Goal: Task Accomplishment & Management: Use online tool/utility

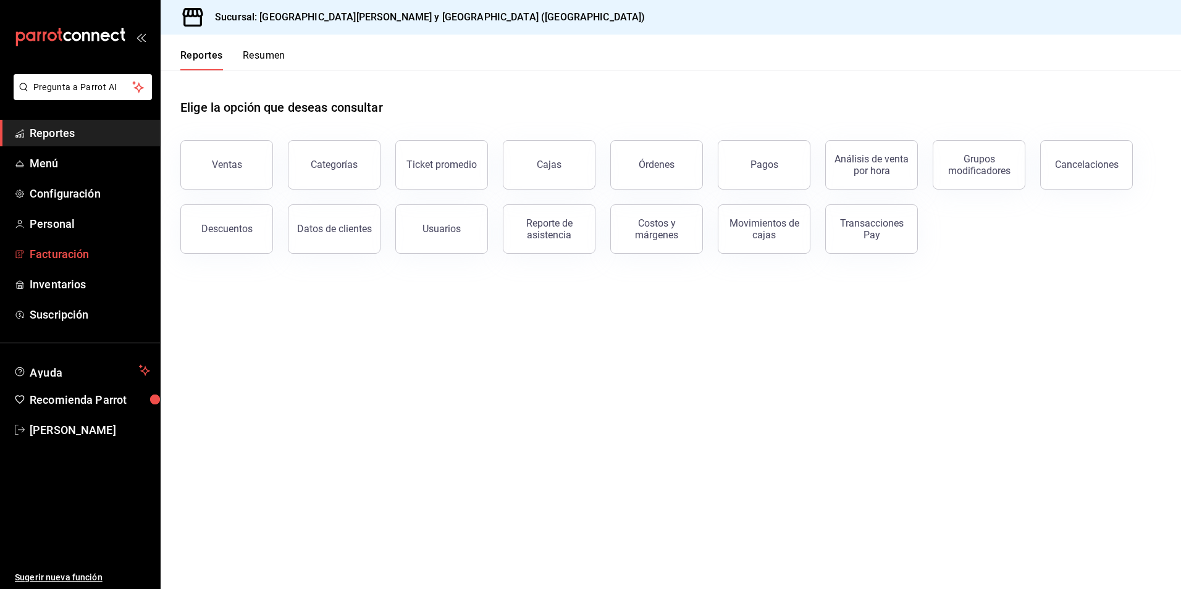
click at [77, 244] on link "Facturación" at bounding box center [80, 254] width 160 height 27
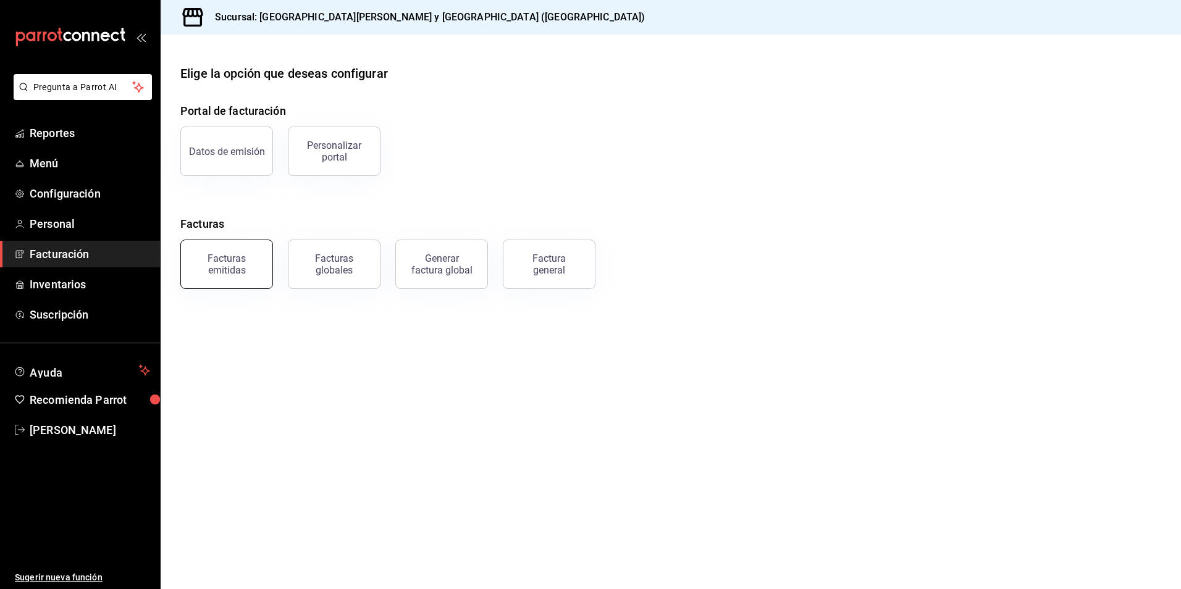
click at [241, 259] on div "Facturas emitidas" at bounding box center [226, 264] width 77 height 23
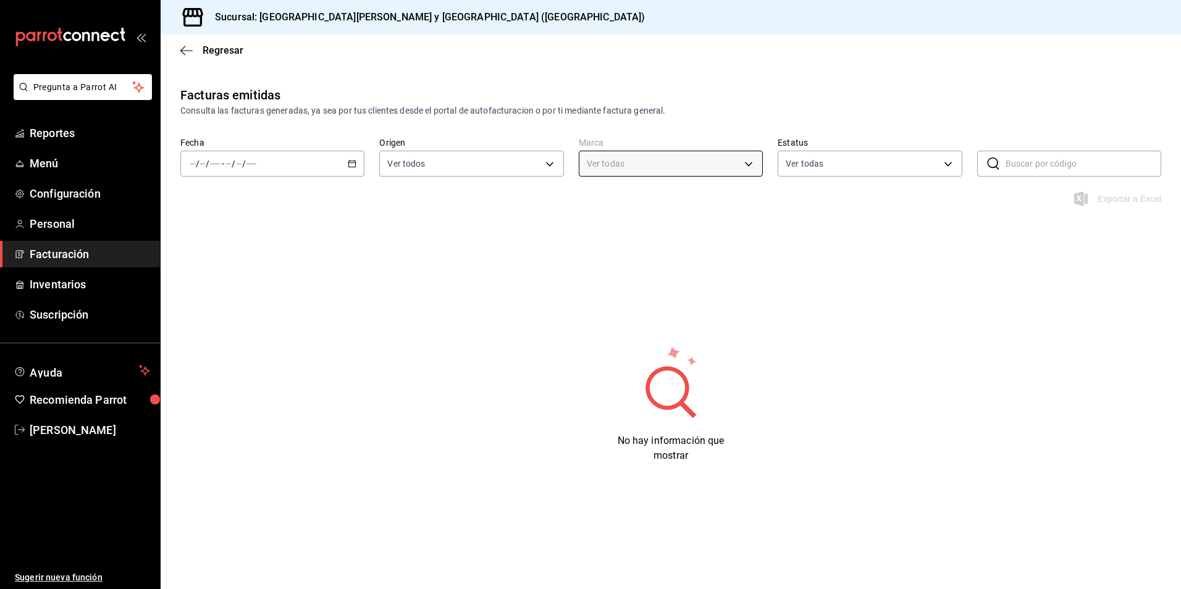
type input "25a66a84-3cbd-47c8-a2ad-d995281776a4"
click at [334, 161] on div "/ / - / /" at bounding box center [272, 164] width 184 height 26
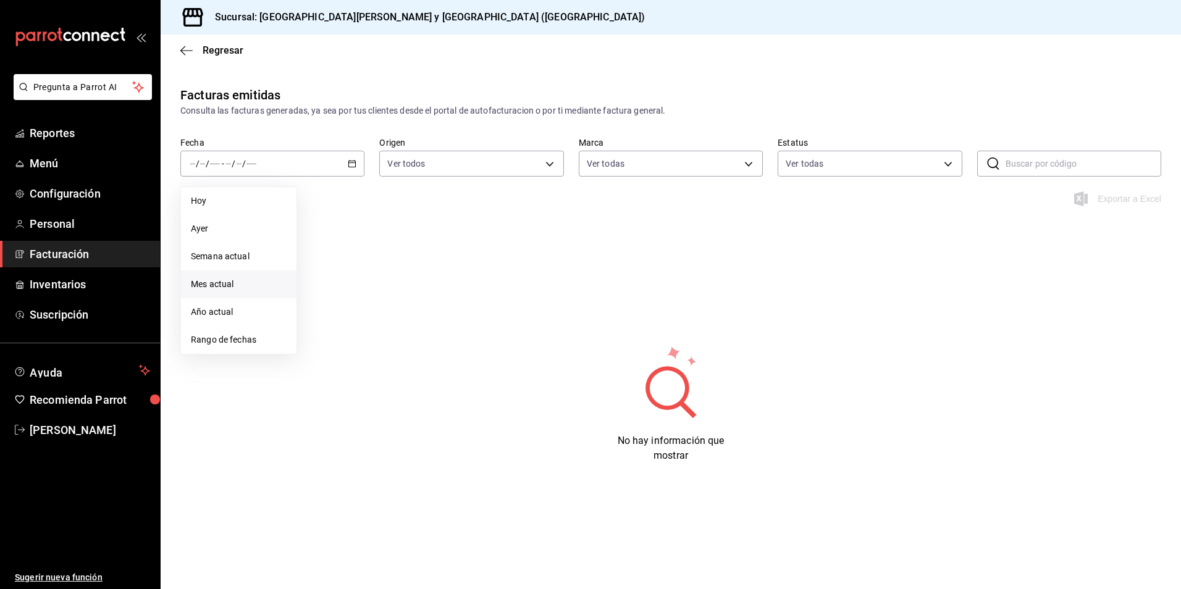
click at [231, 277] on li "Mes actual" at bounding box center [238, 284] width 115 height 28
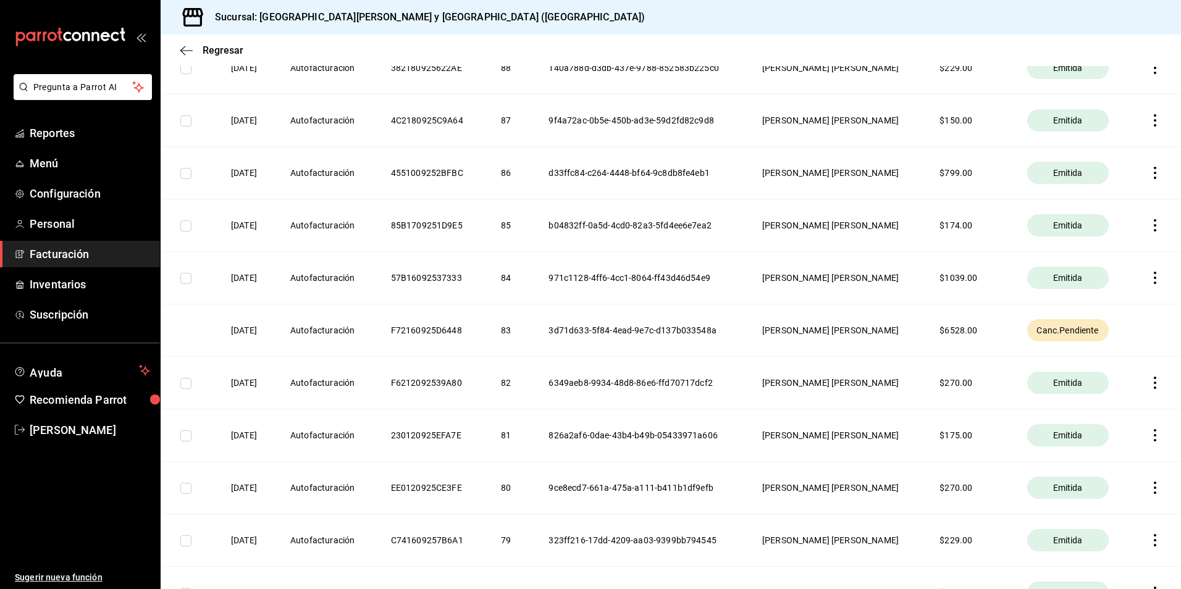
scroll to position [1235, 0]
drag, startPoint x: 1034, startPoint y: 233, endPoint x: 1054, endPoint y: 232, distance: 20.4
click at [1054, 232] on div "Canc.Pendiente" at bounding box center [1068, 226] width 82 height 22
drag, startPoint x: 1054, startPoint y: 232, endPoint x: 898, endPoint y: 229, distance: 155.6
click at [898, 229] on th "[PERSON_NAME] [PERSON_NAME]" at bounding box center [835, 226] width 177 height 52
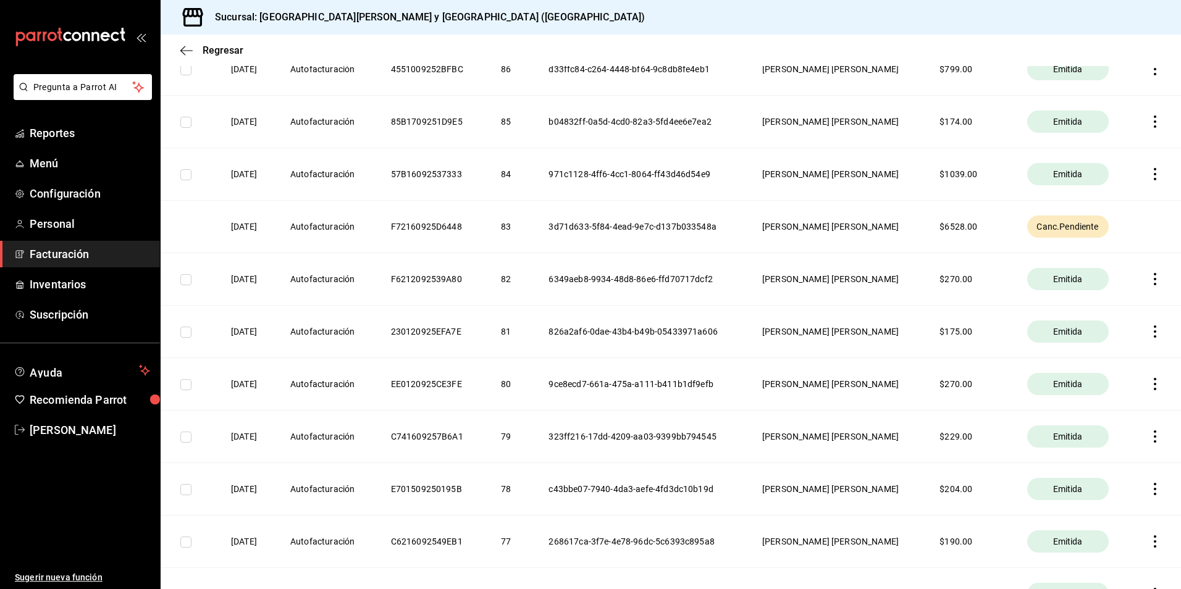
drag, startPoint x: 978, startPoint y: 228, endPoint x: 940, endPoint y: 228, distance: 38.3
click at [940, 228] on th "$ 6528.00" at bounding box center [967, 226] width 87 height 52
click at [756, 227] on th "[PERSON_NAME] [PERSON_NAME]" at bounding box center [835, 226] width 177 height 52
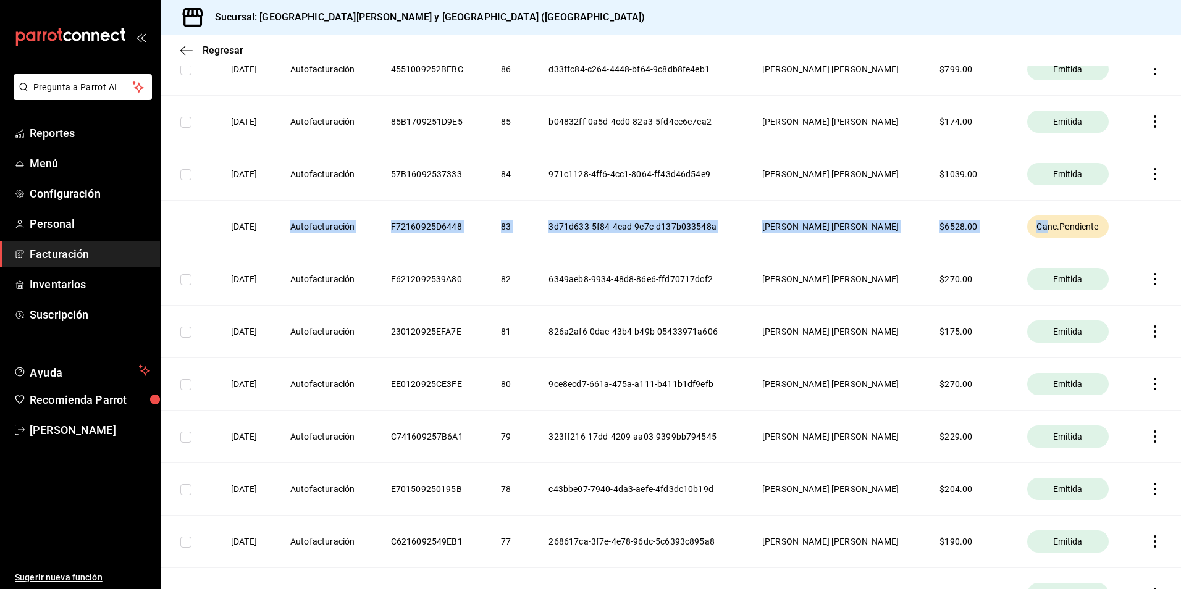
drag, startPoint x: 306, startPoint y: 222, endPoint x: 1047, endPoint y: 228, distance: 741.0
click at [1047, 228] on tr "[DATE] Autofacturación F72160925D6448 83 3d71d633-5f84-4ead-9e7c-d137b033548a […" at bounding box center [671, 226] width 1020 height 52
click at [1008, 216] on th "$ 6528.00" at bounding box center [967, 226] width 87 height 52
drag, startPoint x: 230, startPoint y: 228, endPoint x: 998, endPoint y: 234, distance: 767.5
click at [998, 234] on tr "[DATE] Autofacturación F72160925D6448 83 3d71d633-5f84-4ead-9e7c-d137b033548a […" at bounding box center [671, 226] width 1020 height 52
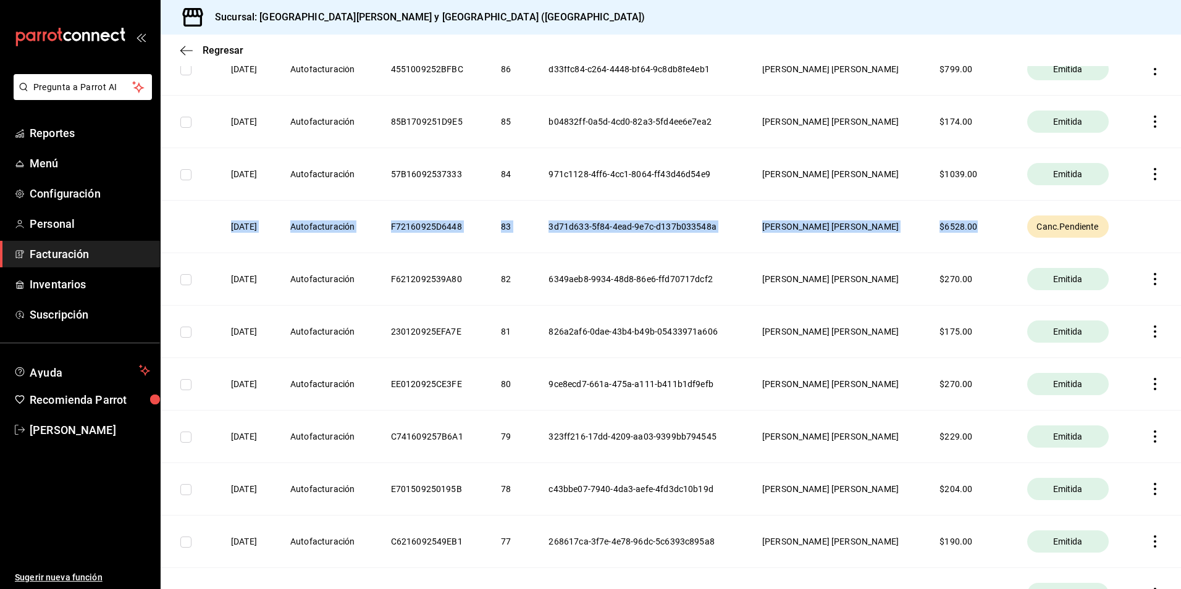
click at [998, 234] on th "$ 6528.00" at bounding box center [967, 226] width 87 height 52
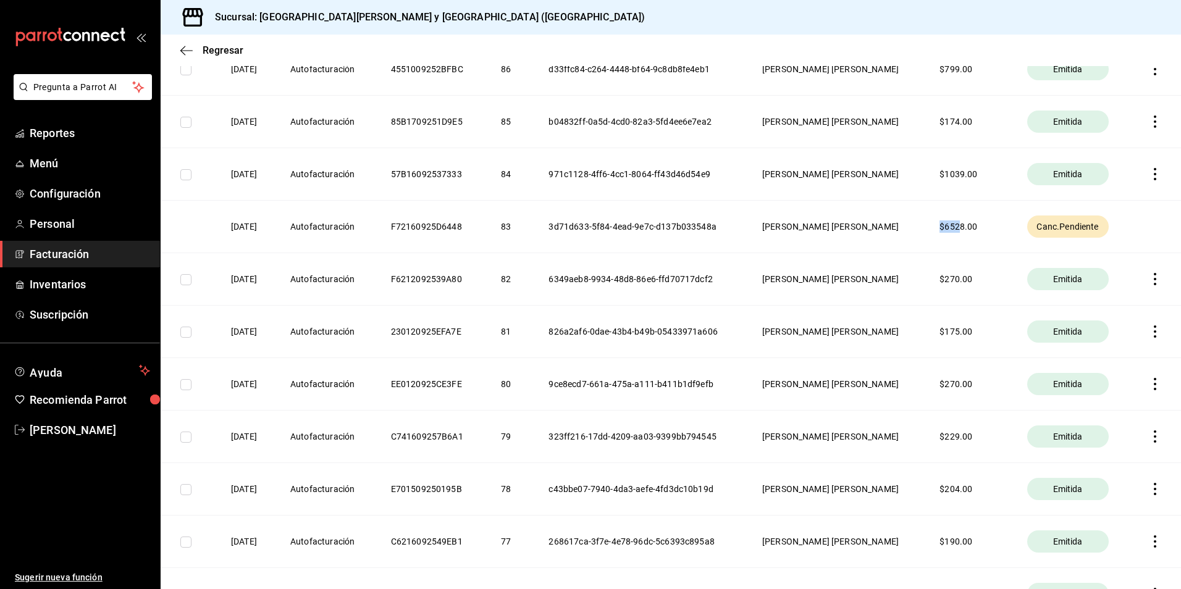
drag, startPoint x: 940, startPoint y: 230, endPoint x: 963, endPoint y: 230, distance: 22.8
click at [963, 230] on th "$ 6528.00" at bounding box center [967, 226] width 87 height 52
drag, startPoint x: 963, startPoint y: 230, endPoint x: 910, endPoint y: 230, distance: 52.5
click at [910, 230] on th "[PERSON_NAME] [PERSON_NAME]" at bounding box center [835, 226] width 177 height 52
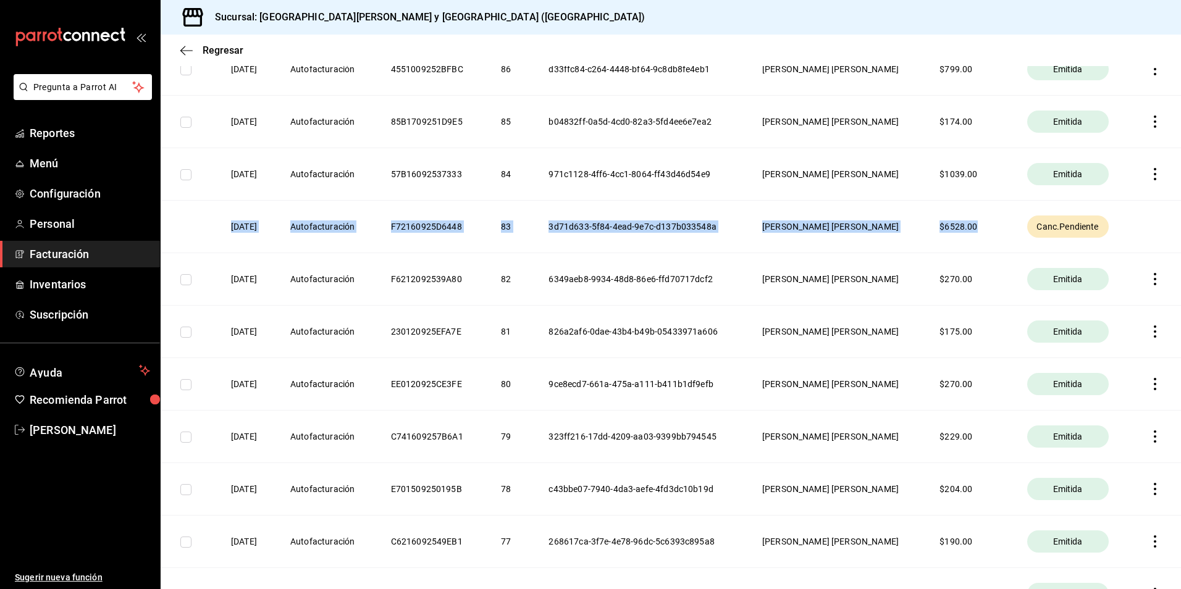
drag, startPoint x: 226, startPoint y: 225, endPoint x: 978, endPoint y: 228, distance: 752.1
click at [978, 228] on tr "[DATE] Autofacturación F72160925D6448 83 3d71d633-5f84-4ead-9e7c-d137b033548a […" at bounding box center [671, 226] width 1020 height 52
click at [190, 49] on icon "button" at bounding box center [186, 50] width 12 height 11
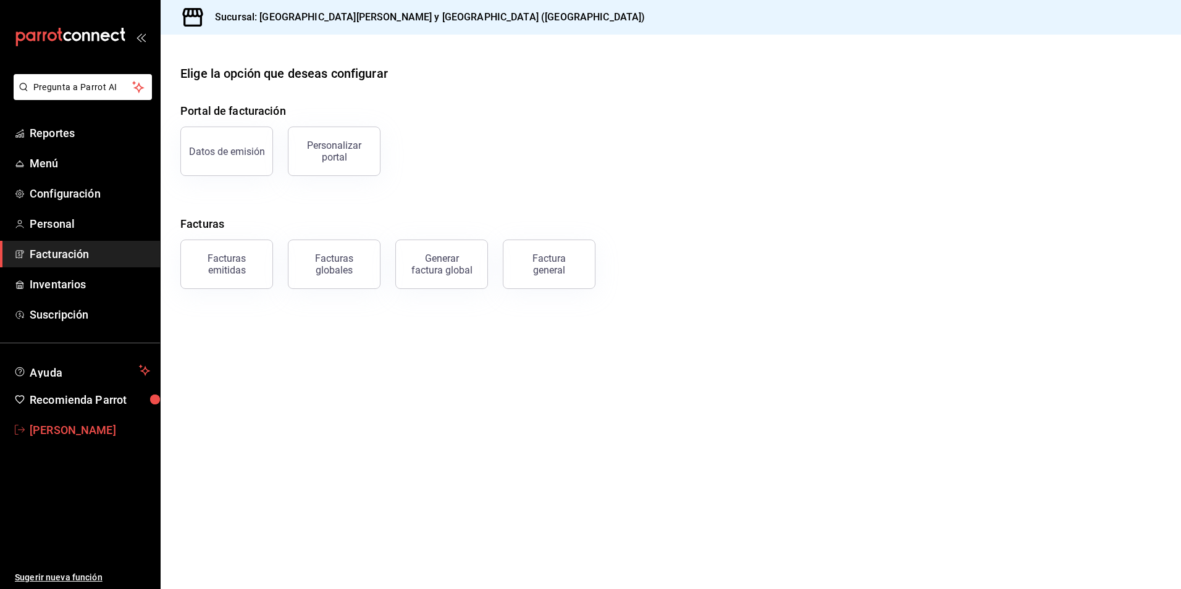
click at [95, 427] on span "[PERSON_NAME]" at bounding box center [90, 430] width 120 height 17
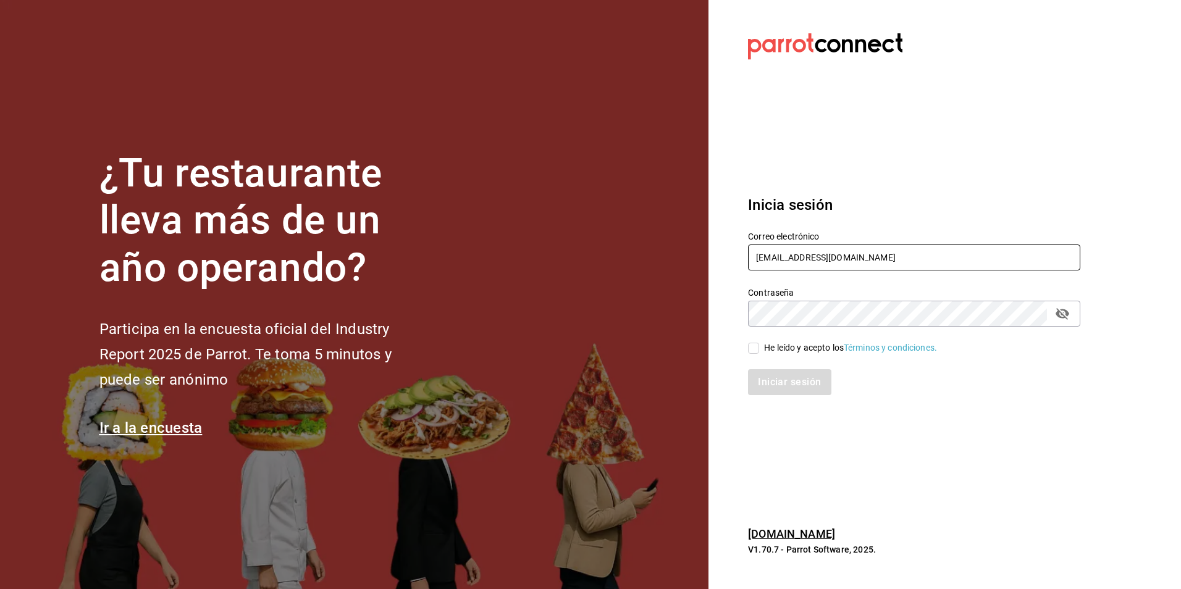
click at [911, 257] on input "[EMAIL_ADDRESS][DOMAIN_NAME]" at bounding box center [914, 258] width 332 height 26
type input "[EMAIL_ADDRESS][DOMAIN_NAME]"
click at [831, 336] on div "He leído y acepto los Términos y condiciones." at bounding box center [906, 341] width 347 height 28
click at [759, 353] on label "He leído y acepto los Términos y condiciones." at bounding box center [842, 347] width 189 height 13
click at [759, 353] on input "He leído y acepto los Términos y condiciones." at bounding box center [753, 348] width 11 height 11
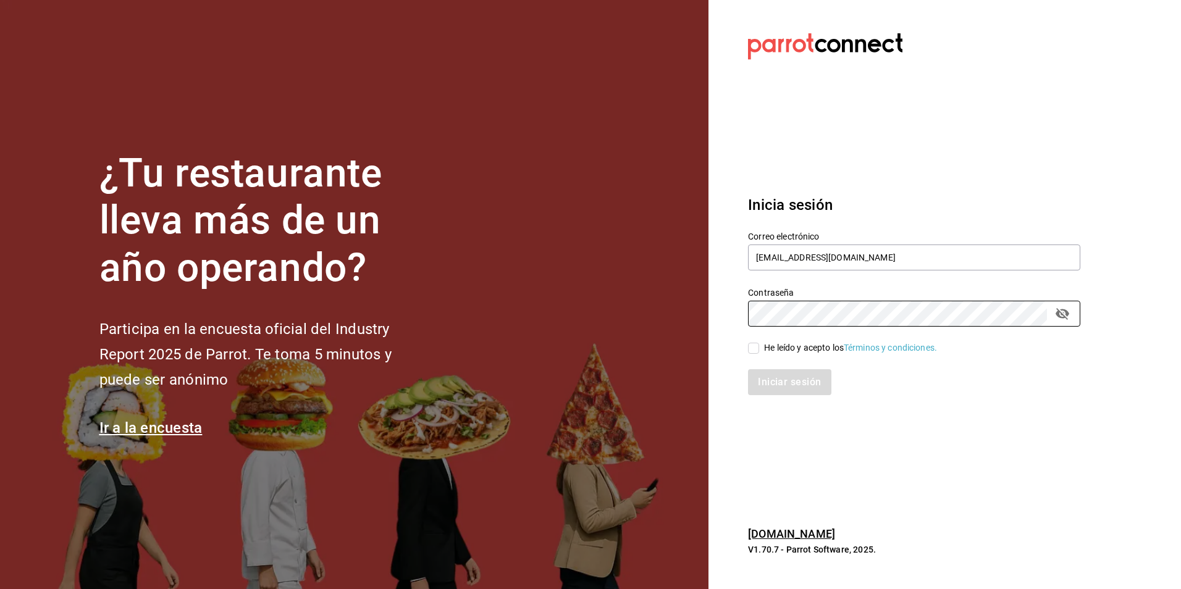
checkbox input "true"
click at [761, 383] on button "Iniciar sesión" at bounding box center [790, 382] width 84 height 26
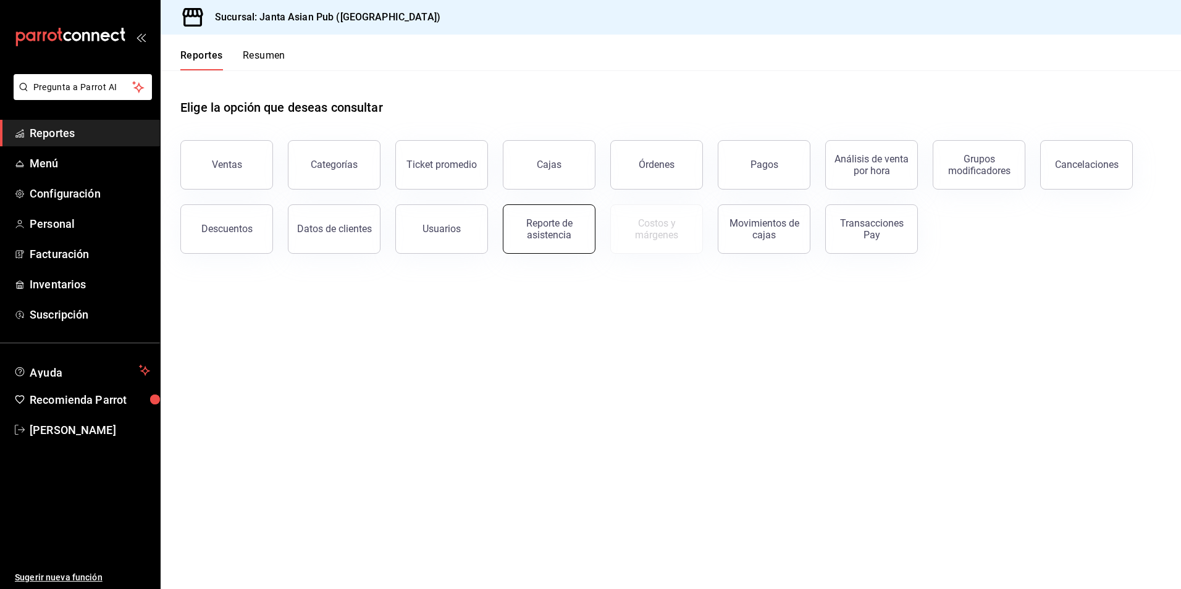
click at [530, 228] on div "Reporte de asistencia" at bounding box center [549, 228] width 77 height 23
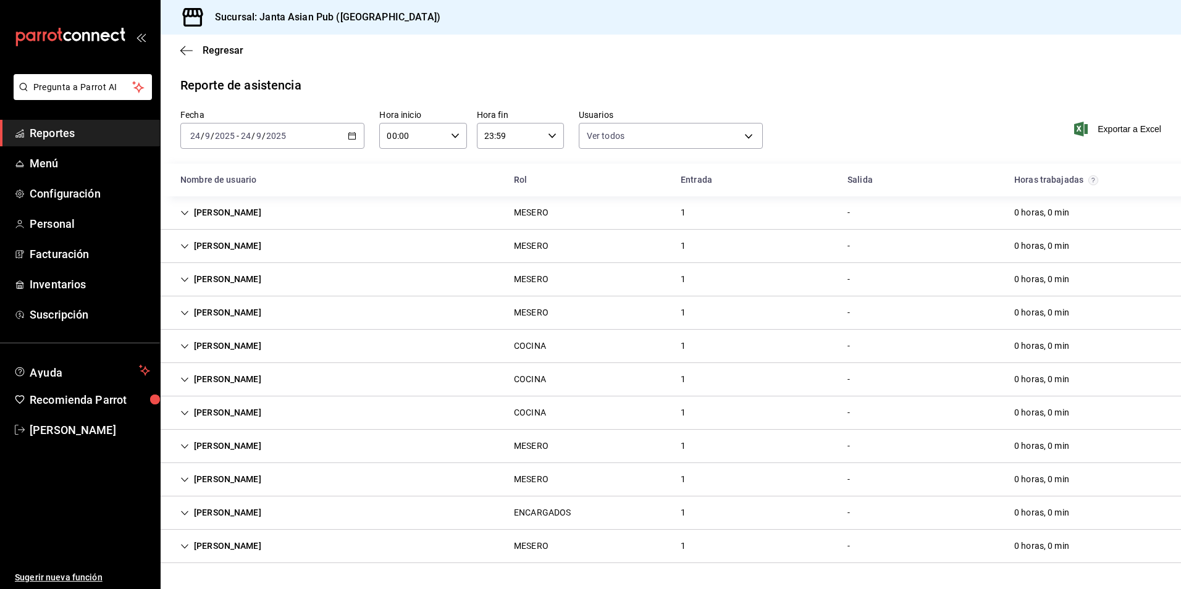
click at [307, 136] on div "[DATE] [DATE] - [DATE] [DATE]" at bounding box center [272, 136] width 184 height 26
click at [226, 207] on li "Ayer" at bounding box center [238, 201] width 115 height 28
click at [1109, 133] on span "Exportar a Excel" at bounding box center [1118, 129] width 85 height 15
